Goal: Task Accomplishment & Management: Manage account settings

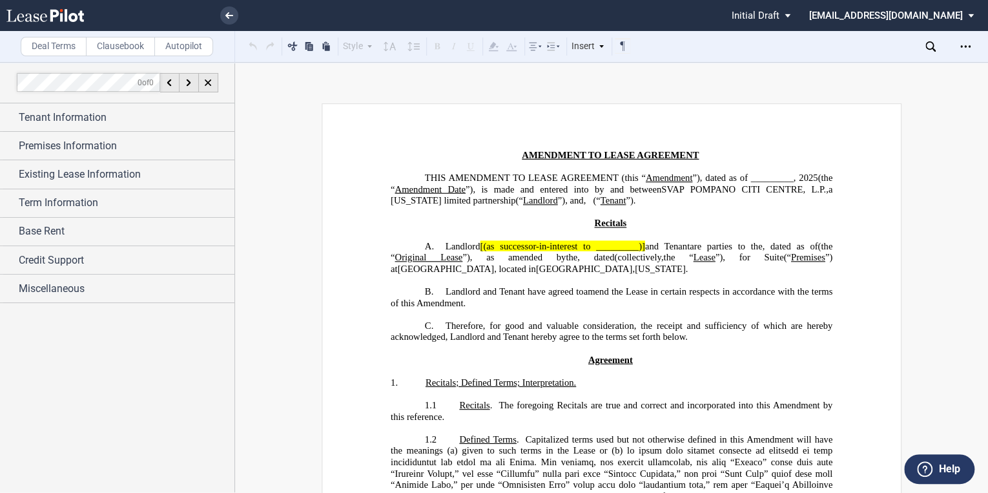
click at [62, 12] on use at bounding box center [44, 15] width 77 height 13
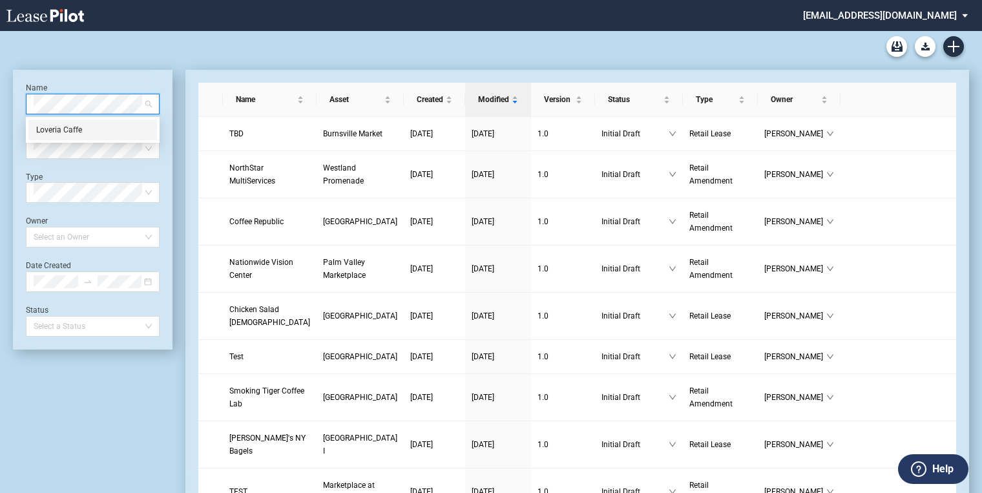
click at [64, 125] on div "Loveria Caffe" at bounding box center [92, 129] width 113 height 13
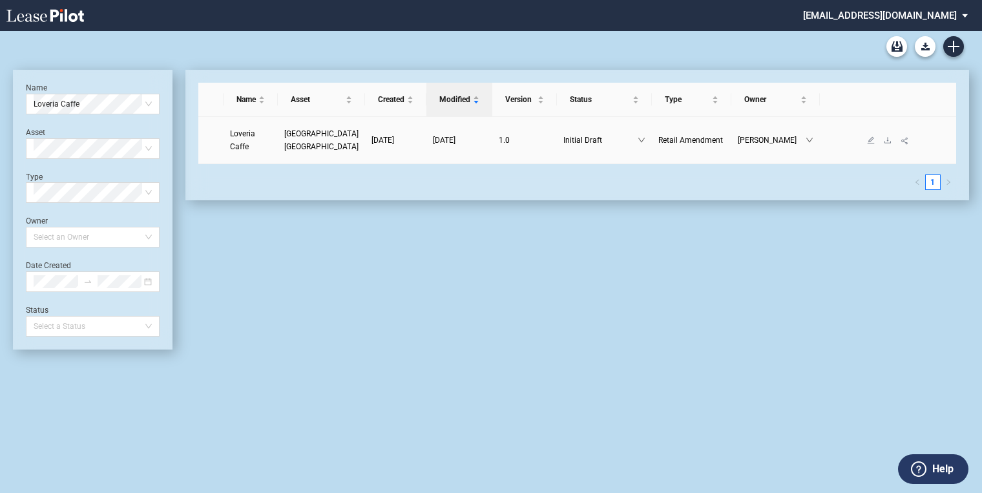
click at [240, 147] on span "Loveria Caffe" at bounding box center [242, 140] width 25 height 22
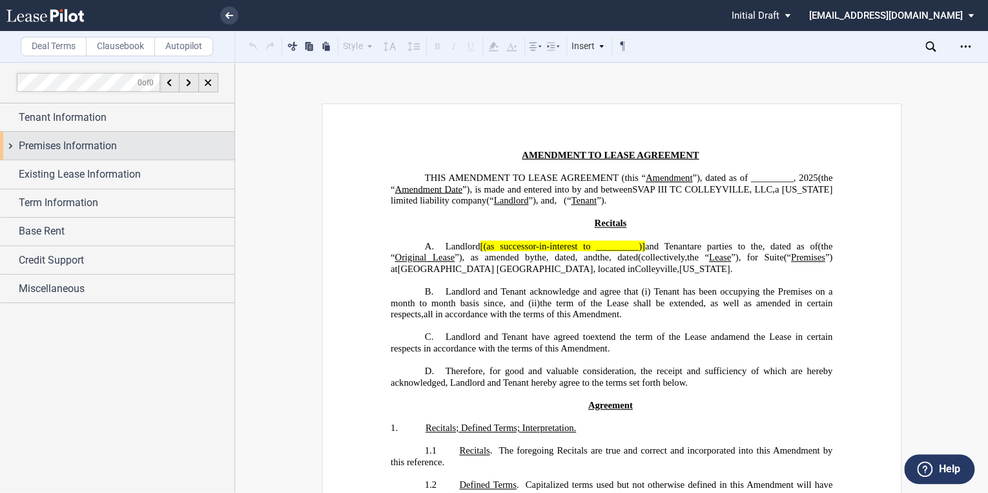
click at [36, 146] on span "Premises Information" at bounding box center [68, 145] width 98 height 15
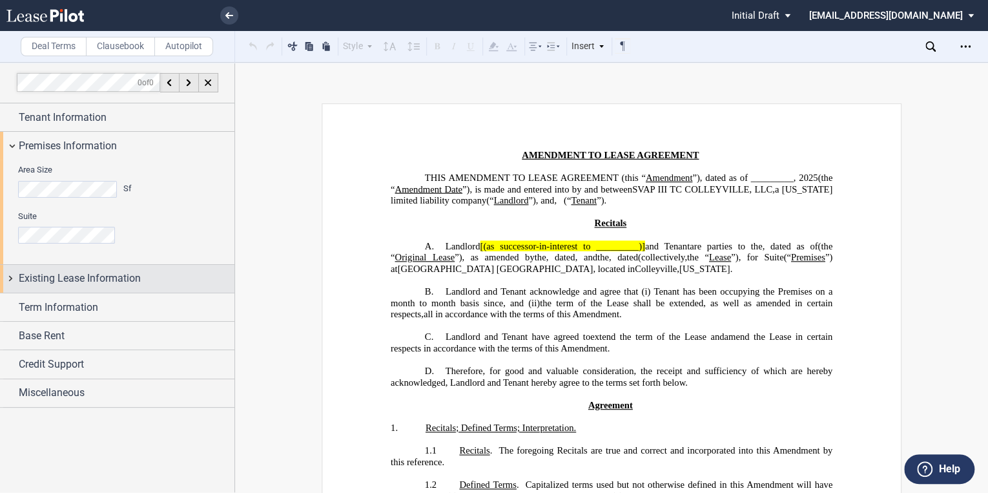
click at [30, 277] on span "Existing Lease Information" at bounding box center [80, 278] width 122 height 15
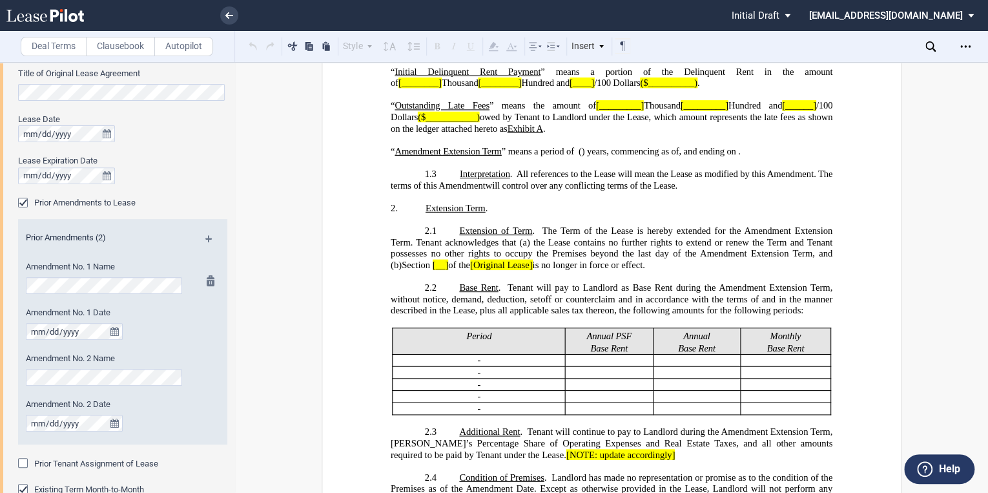
scroll to position [178, 0]
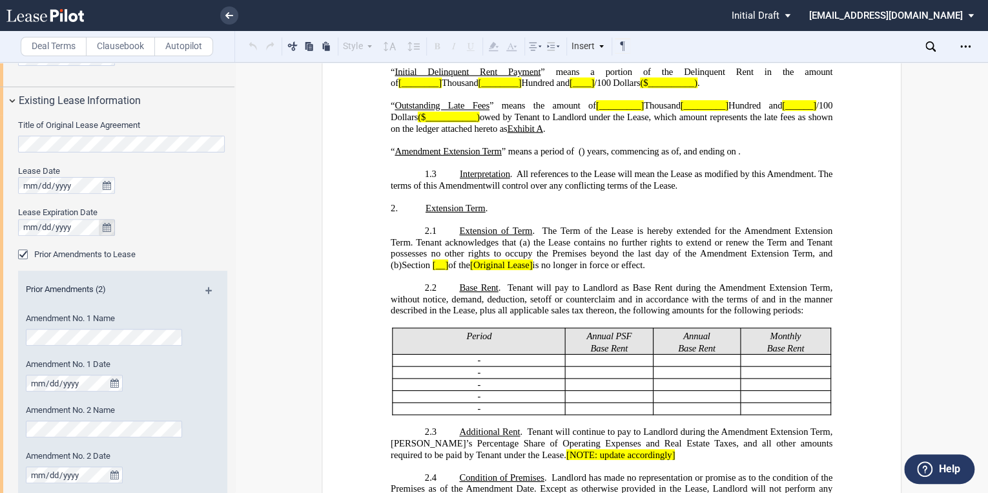
click at [107, 223] on icon "true" at bounding box center [107, 227] width 8 height 9
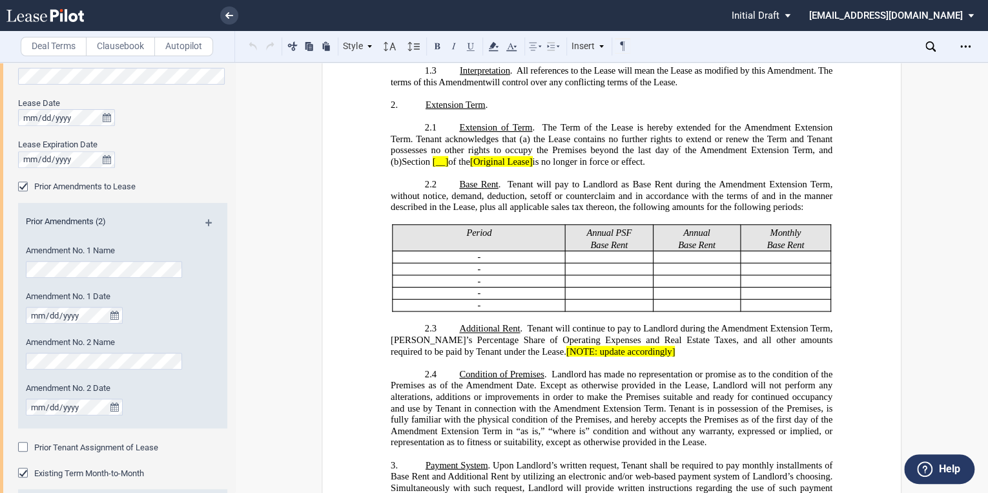
scroll to position [247, 0]
